Goal: Transaction & Acquisition: Obtain resource

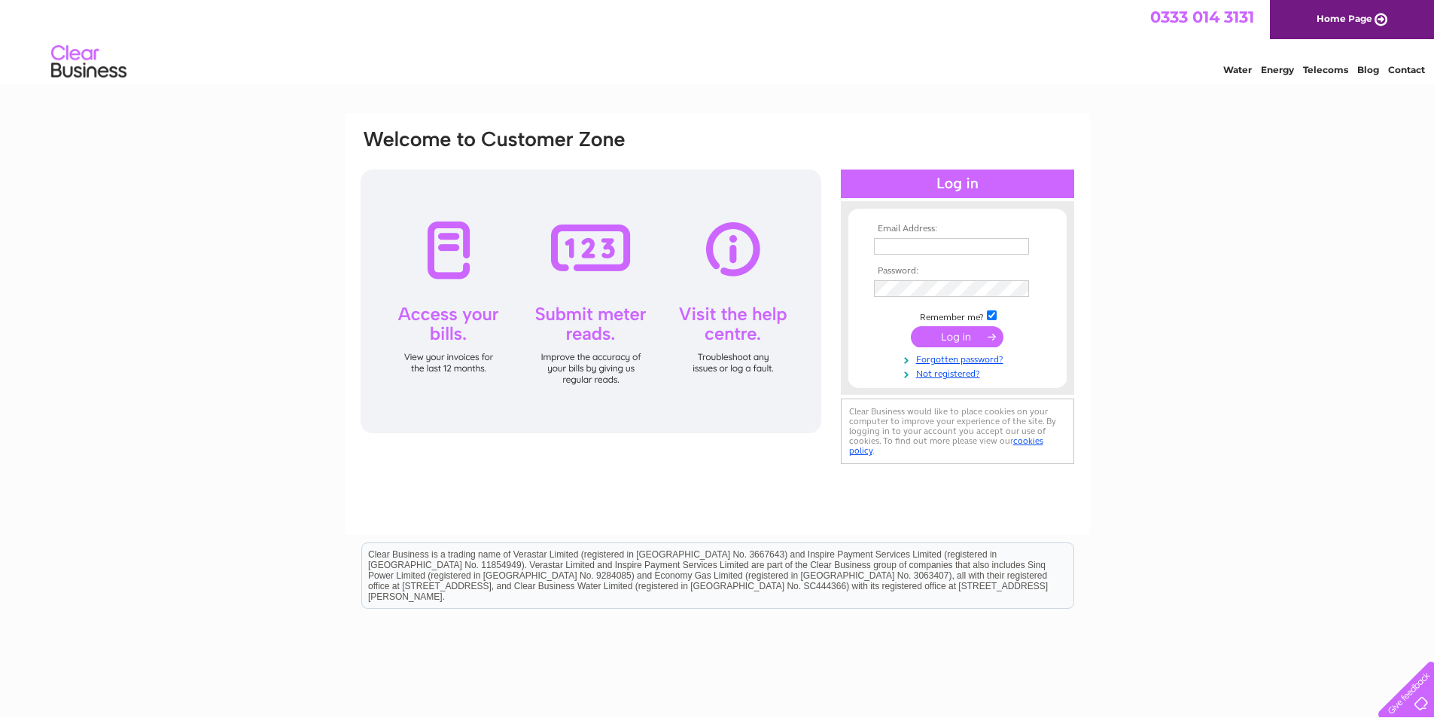
click at [922, 243] on input "text" at bounding box center [951, 246] width 155 height 17
type input "[PERSON_NAME][EMAIL_ADDRESS][DOMAIN_NAME]"
click at [911, 328] on input "submit" at bounding box center [957, 338] width 93 height 21
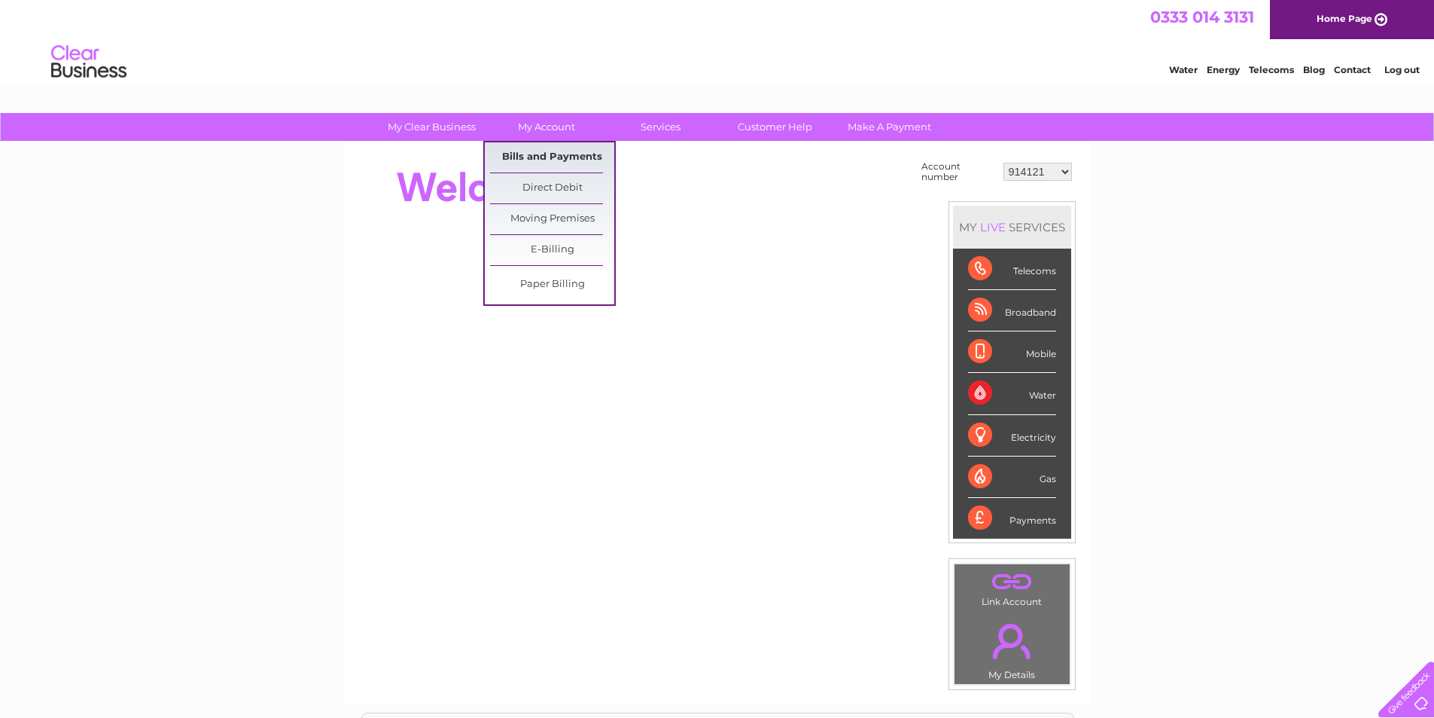
click at [551, 159] on link "Bills and Payments" at bounding box center [552, 157] width 124 height 30
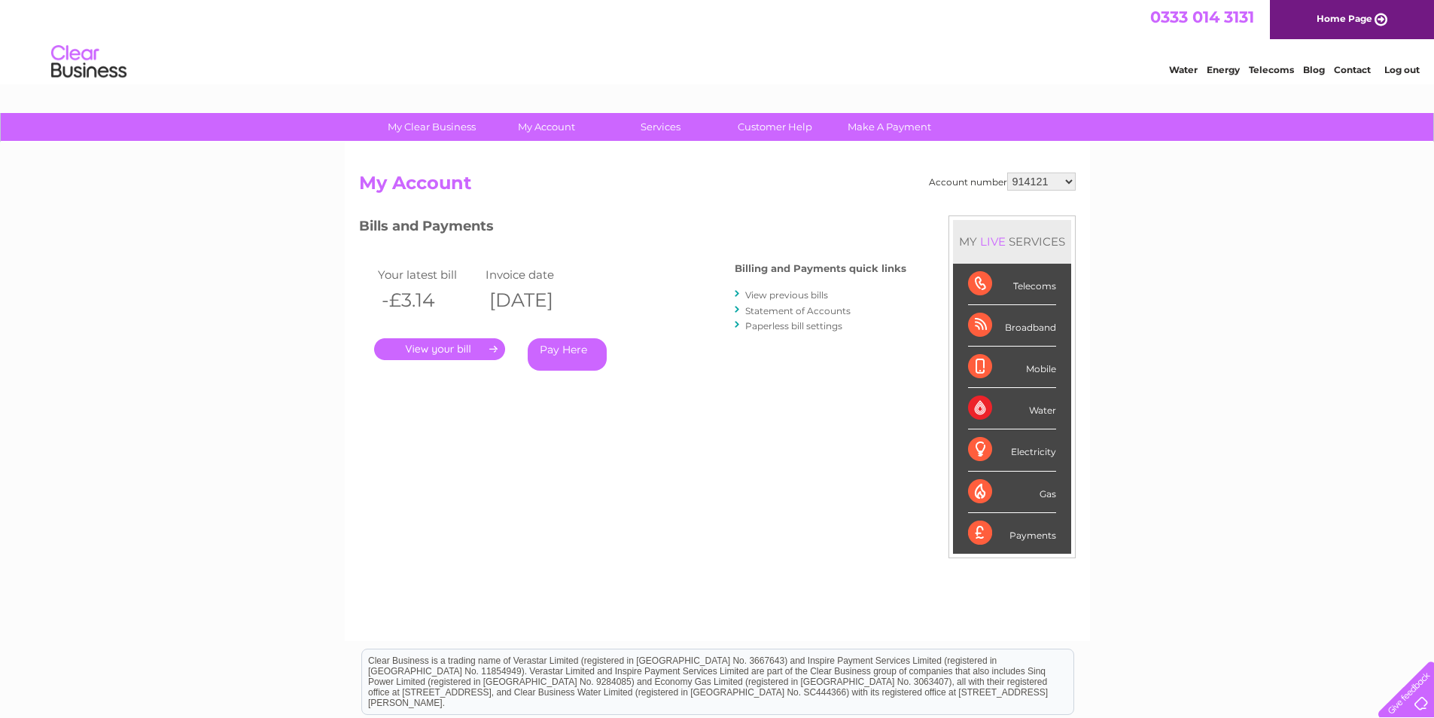
click at [1065, 180] on select "914121 916955 916956 30265430" at bounding box center [1041, 181] width 69 height 18
select select "916955"
click at [1007, 172] on select "914121 916955 916956 30265430" at bounding box center [1041, 181] width 69 height 18
click at [455, 343] on link "." at bounding box center [439, 349] width 131 height 22
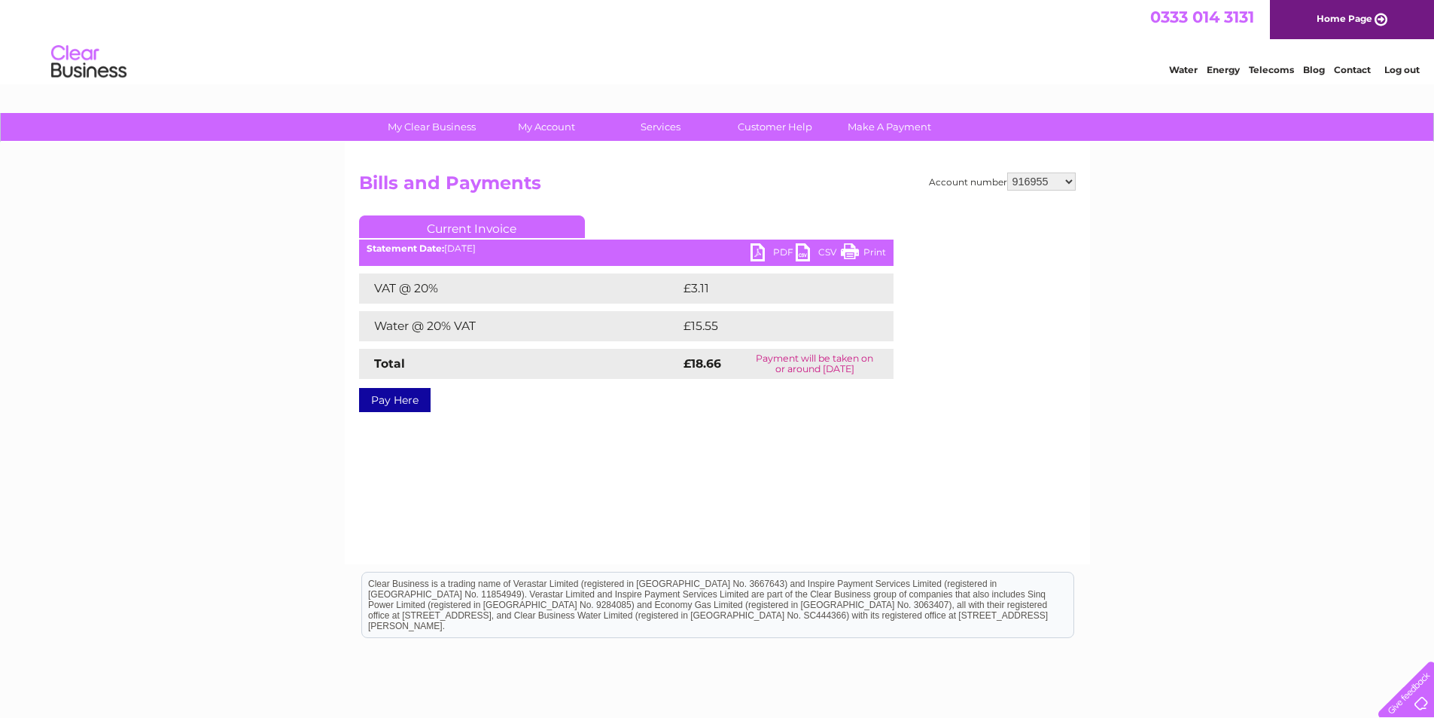
click at [774, 247] on link "PDF" at bounding box center [773, 254] width 45 height 22
click at [1068, 180] on select "914121 916955 916956 30265430" at bounding box center [1041, 181] width 69 height 18
select select "916956"
click at [1007, 172] on select "914121 916955 916956 30265430" at bounding box center [1041, 181] width 69 height 18
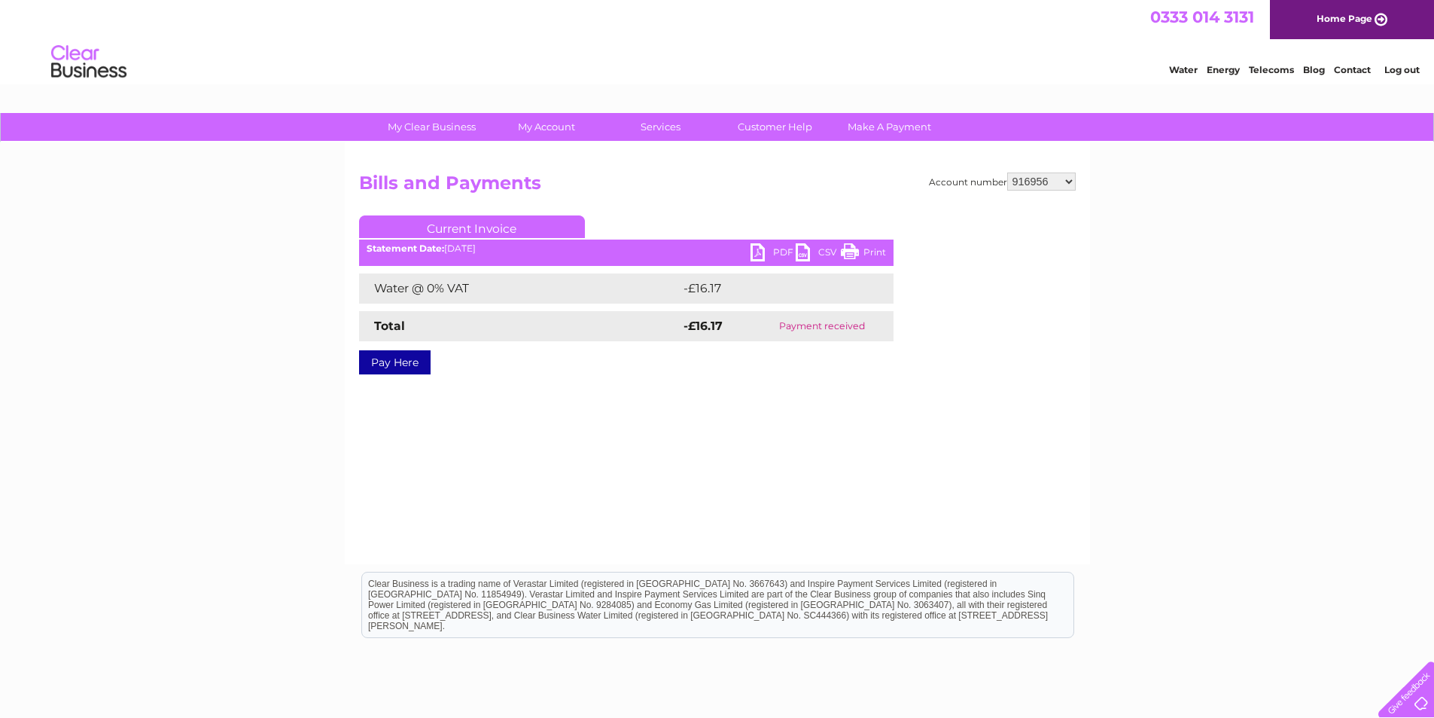
click at [1069, 181] on select "914121 916955 916956 30265430" at bounding box center [1041, 181] width 69 height 18
select select "30265430"
click at [1007, 172] on select "914121 916955 916956 30265430" at bounding box center [1041, 181] width 69 height 18
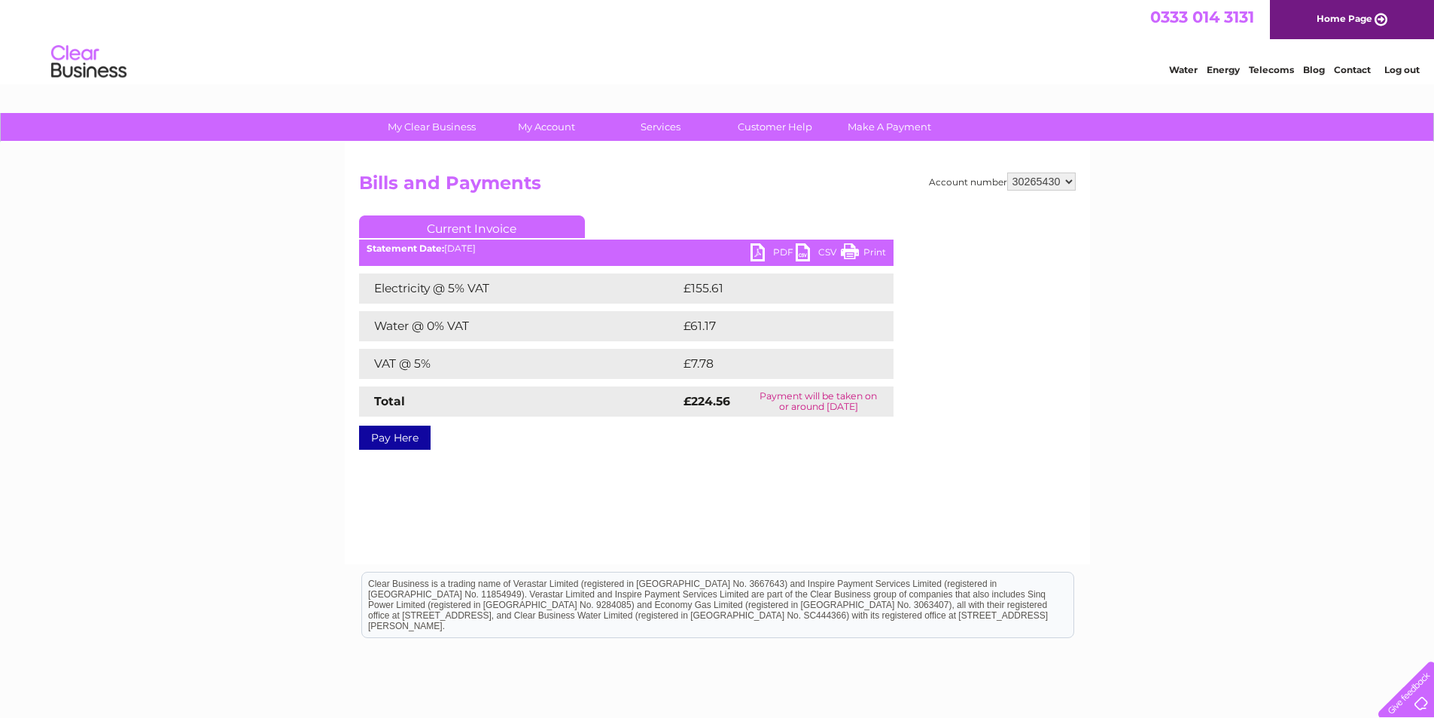
click at [764, 247] on link "PDF" at bounding box center [773, 254] width 45 height 22
click at [1409, 66] on link "Log out" at bounding box center [1402, 69] width 35 height 11
